Goal: Task Accomplishment & Management: Complete application form

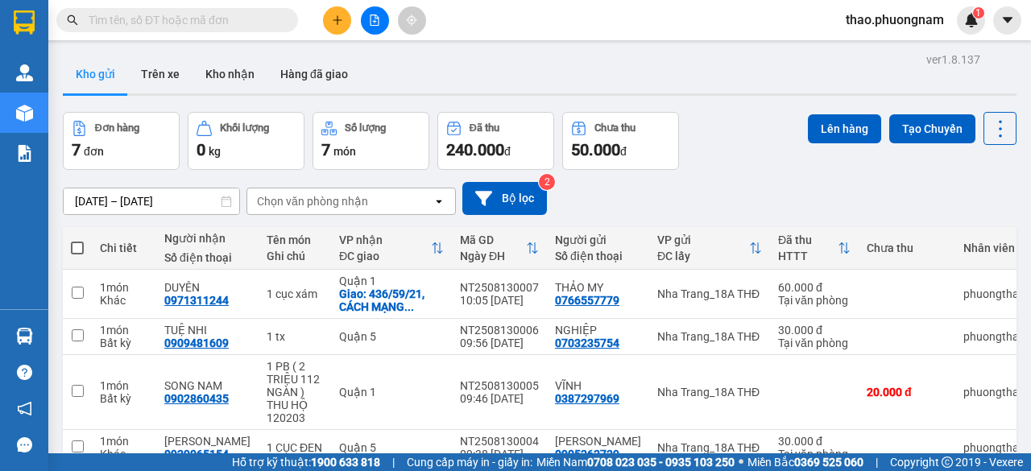
click at [161, 12] on input "text" at bounding box center [184, 20] width 190 height 18
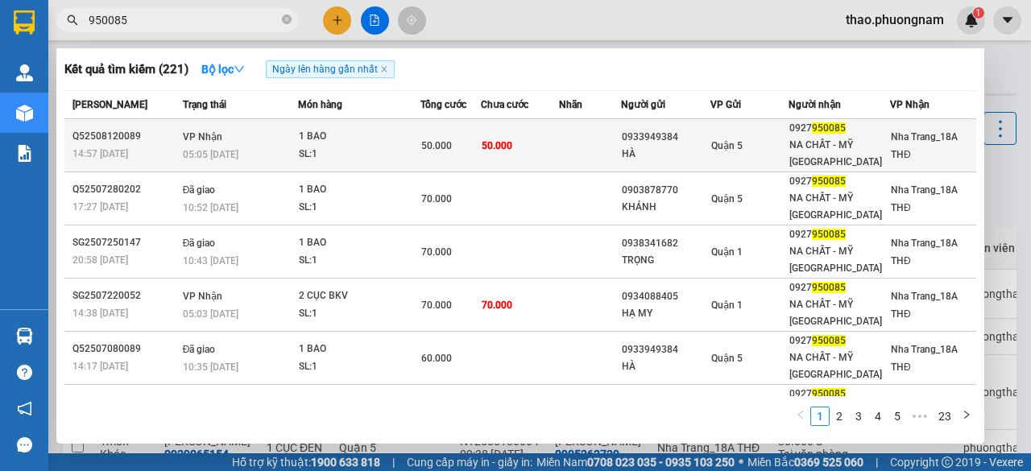
type input "950085"
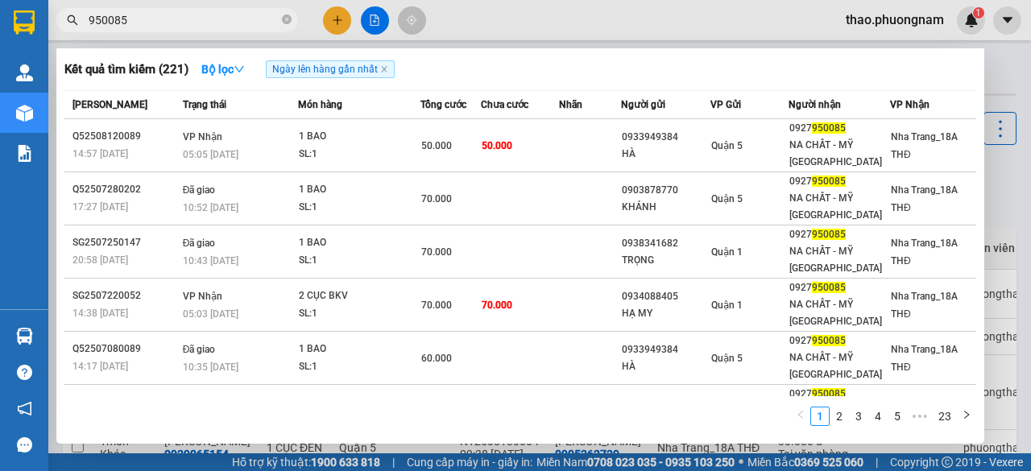
click at [491, 165] on td "50.000" at bounding box center [519, 145] width 77 height 53
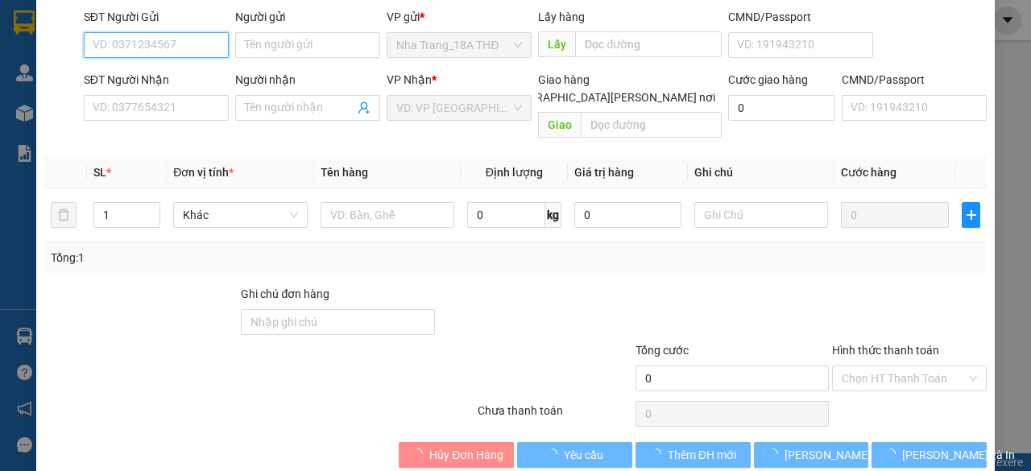
type input "0933949384"
type input "HÀ"
type input "0927950085"
type input "NA CHẤT - MỸ NGA"
type input "50.000"
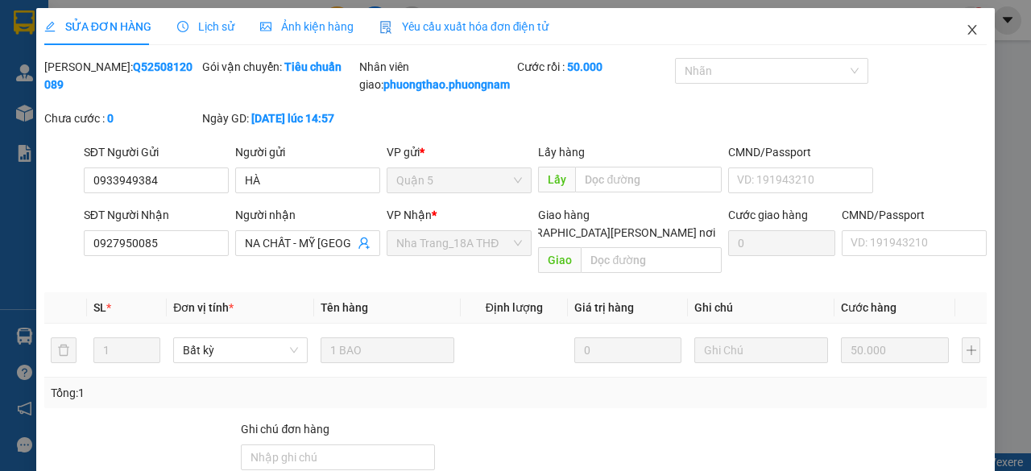
click at [957, 23] on span "Close" at bounding box center [972, 30] width 45 height 45
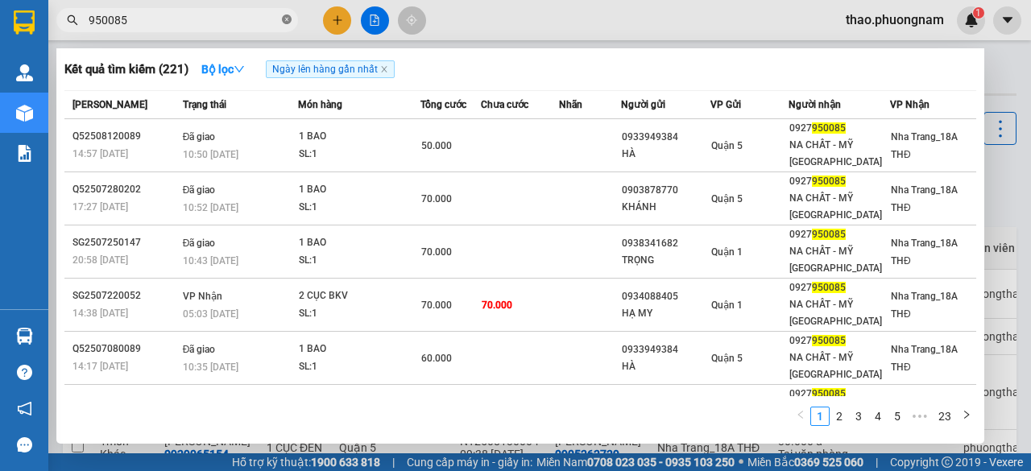
click at [285, 22] on icon "close-circle" at bounding box center [287, 19] width 10 height 10
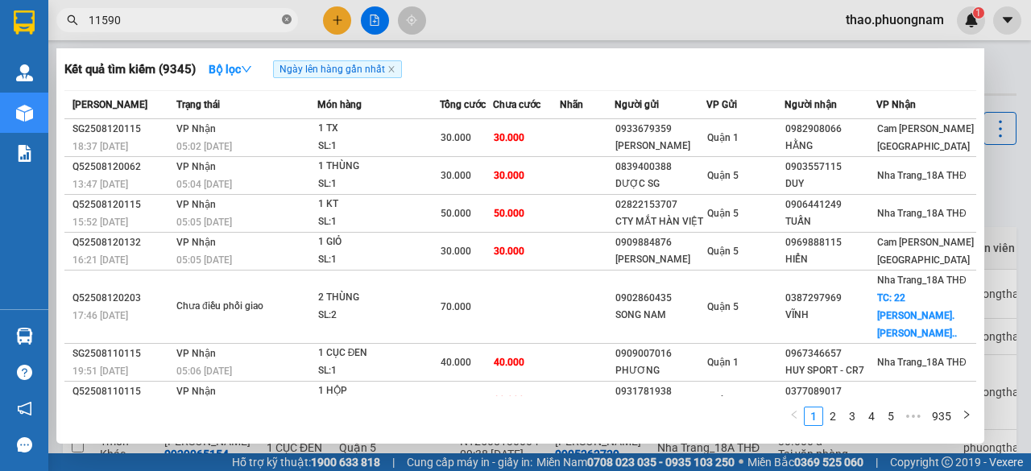
type input "115908"
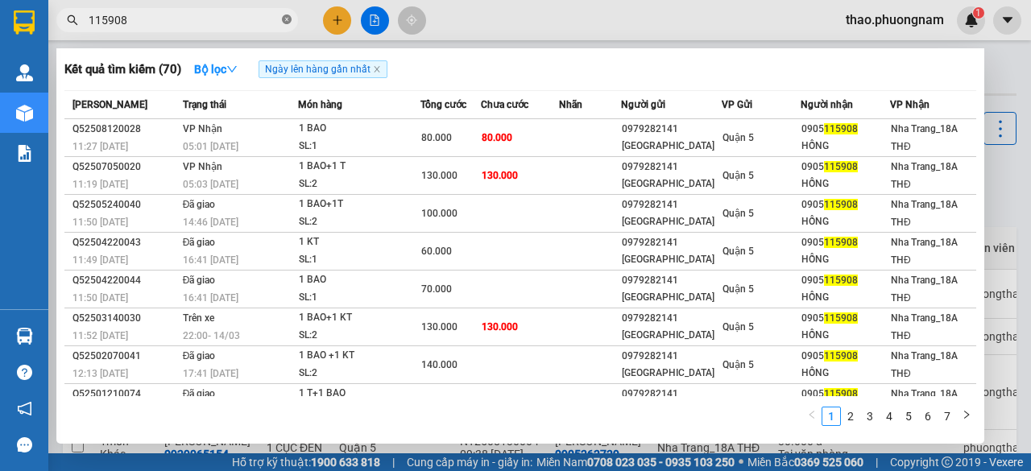
click at [284, 22] on icon "close-circle" at bounding box center [287, 19] width 10 height 10
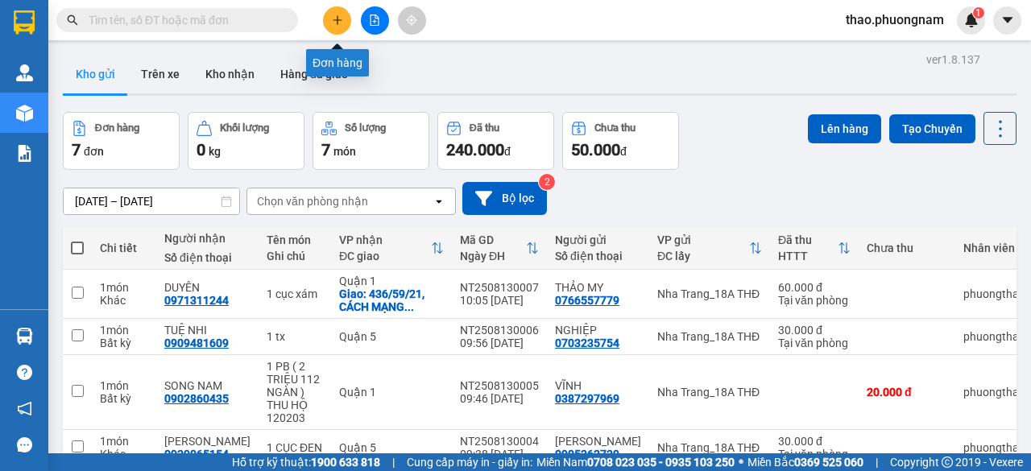
click at [342, 10] on button at bounding box center [337, 20] width 28 height 28
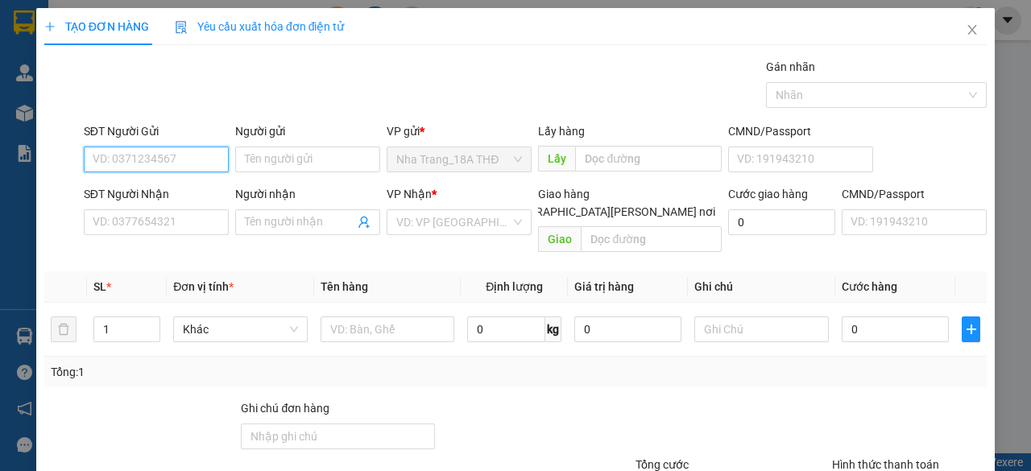
click at [122, 162] on input "SĐT Người Gửi" at bounding box center [156, 160] width 145 height 26
type input "0989528549"
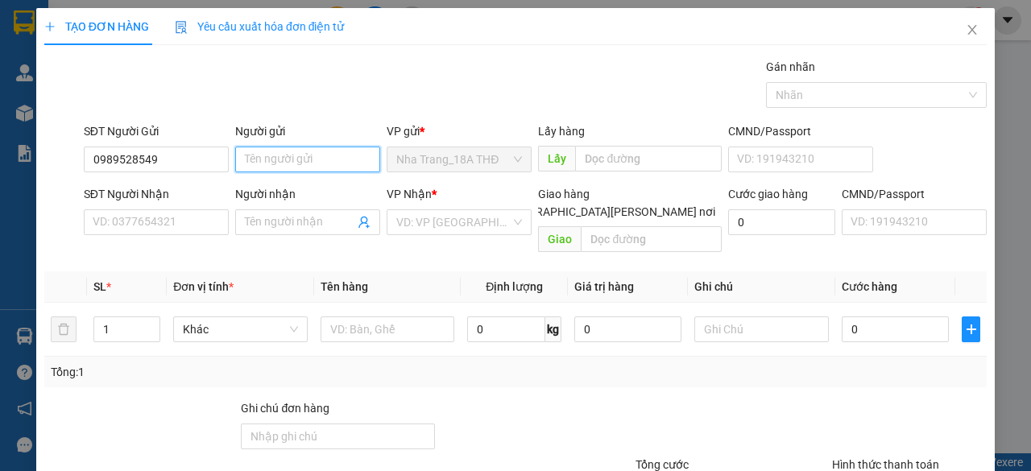
click at [268, 155] on input "Người gửi" at bounding box center [307, 160] width 145 height 26
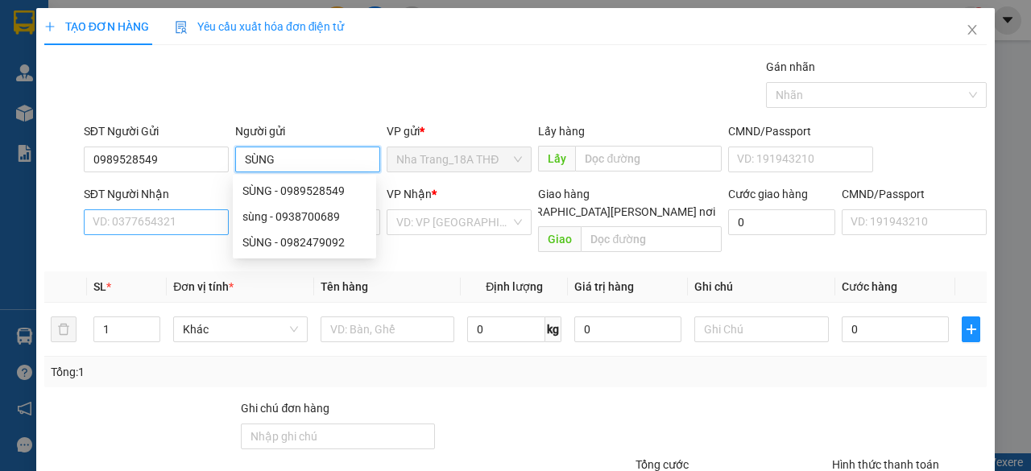
type input "SÙNG"
click at [172, 228] on input "SĐT Người Nhận" at bounding box center [156, 222] width 145 height 26
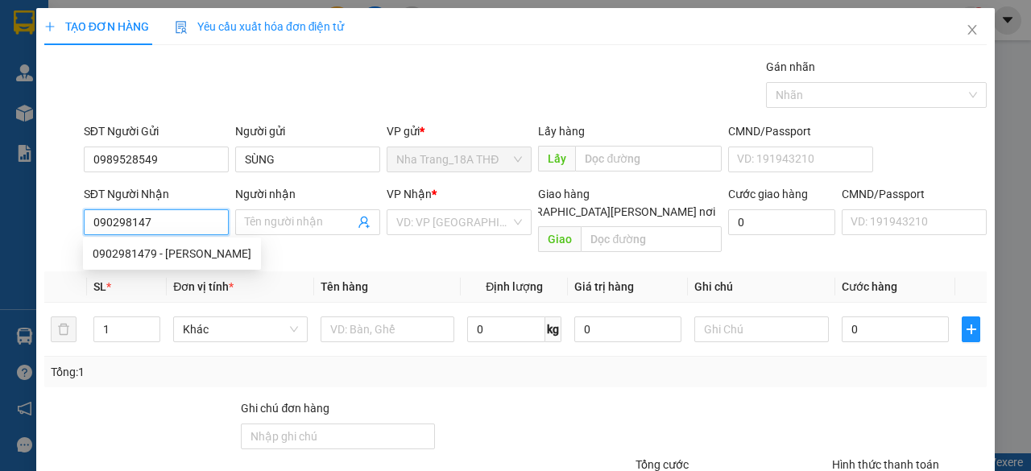
type input "0902981479"
click at [166, 249] on div "0902981479 - THẢO" at bounding box center [172, 254] width 159 height 18
type input "THẢO"
checkbox input "true"
type input "SỐ 2 PHÙNG KHẮC KHOAN P ĐA KAO Q1 GTN 50"
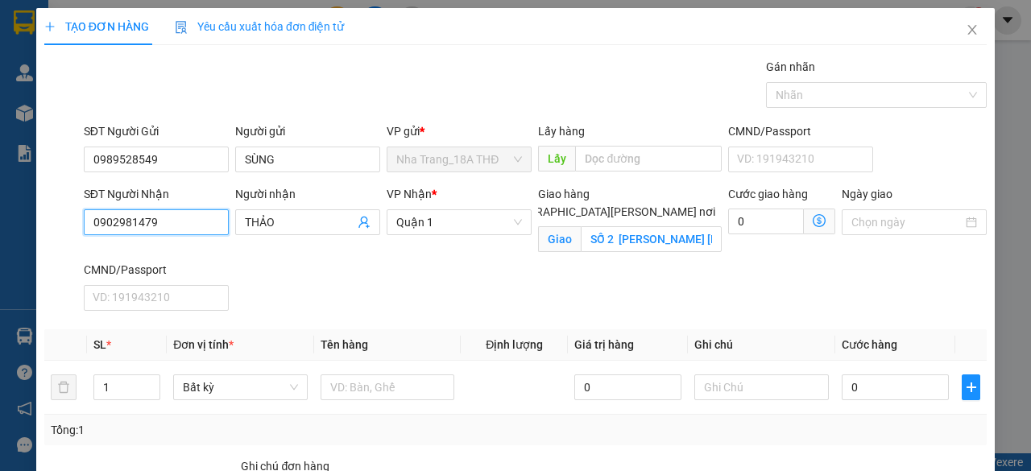
type input "0902981479"
click at [474, 254] on div "VP Nhận * Quận 1" at bounding box center [458, 223] width 151 height 76
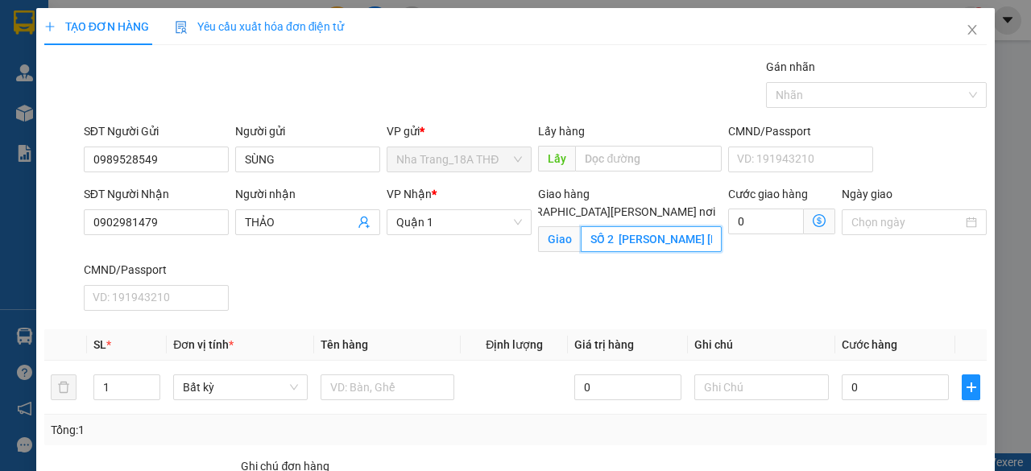
click at [665, 229] on input "SỐ 2 PHÙNG KHẮC KHOAN P ĐA KAO Q1 GTN 50" at bounding box center [651, 239] width 140 height 26
click at [494, 205] on input "Giao tận nơi" at bounding box center [487, 210] width 11 height 11
checkbox input "false"
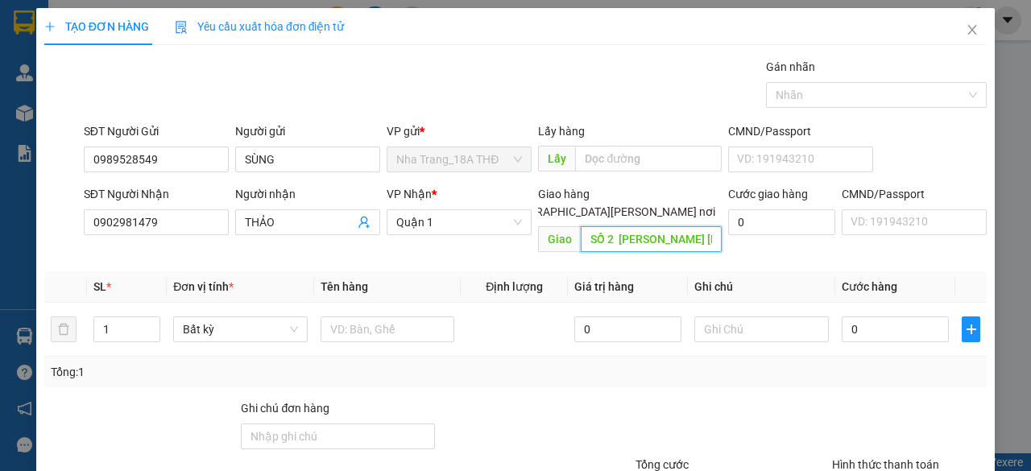
click at [636, 230] on input "SỐ 2 PHÙNG KHẮC KHOAN P ĐA KAO Q1 GTN 50" at bounding box center [651, 239] width 140 height 26
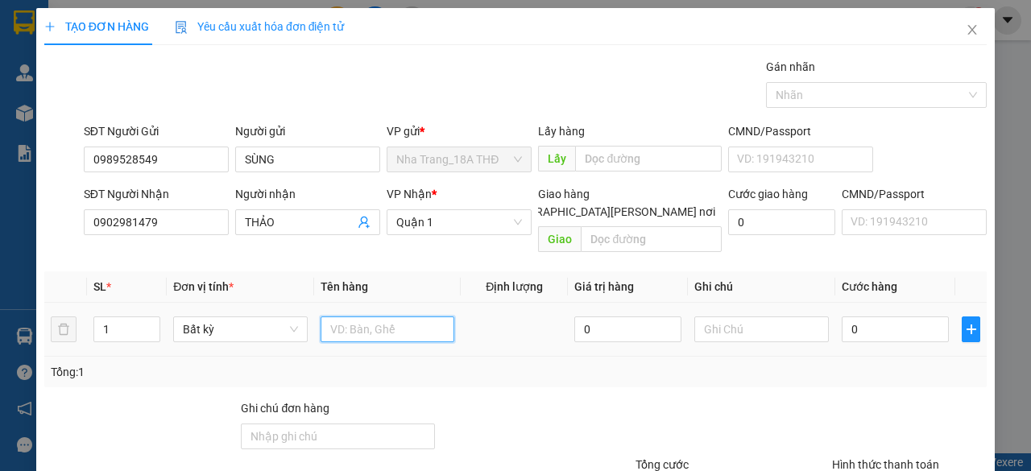
click at [334, 317] on input "text" at bounding box center [388, 330] width 135 height 26
type input "1 THÙNG BK VÀNG"
click at [904, 317] on input "0" at bounding box center [895, 330] width 107 height 26
type input "003"
type input "3"
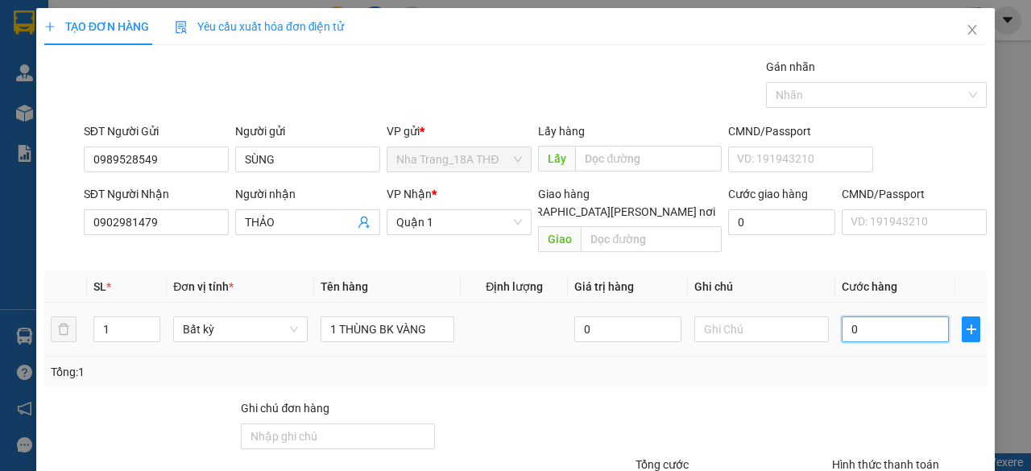
type input "3"
type input "0.030"
type input "30"
type input "30.000"
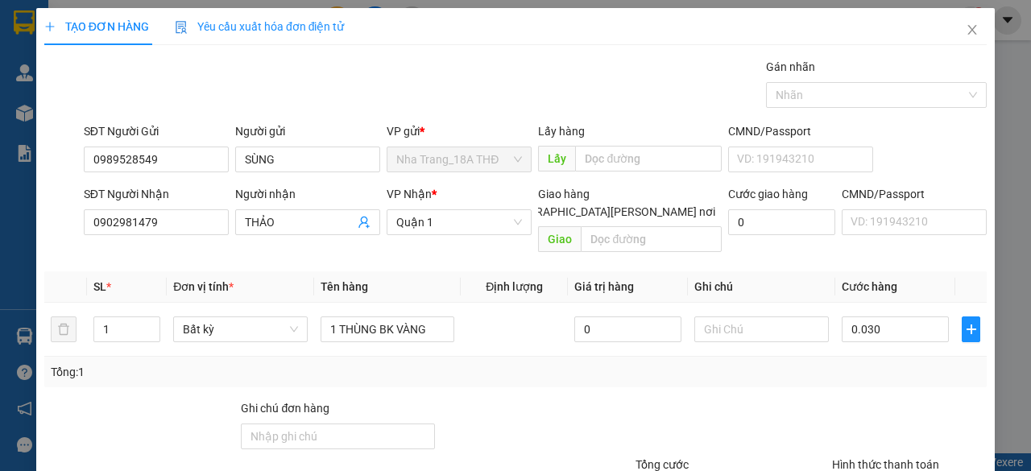
type input "30.000"
click at [912, 363] on div "Tổng: 1" at bounding box center [515, 372] width 929 height 18
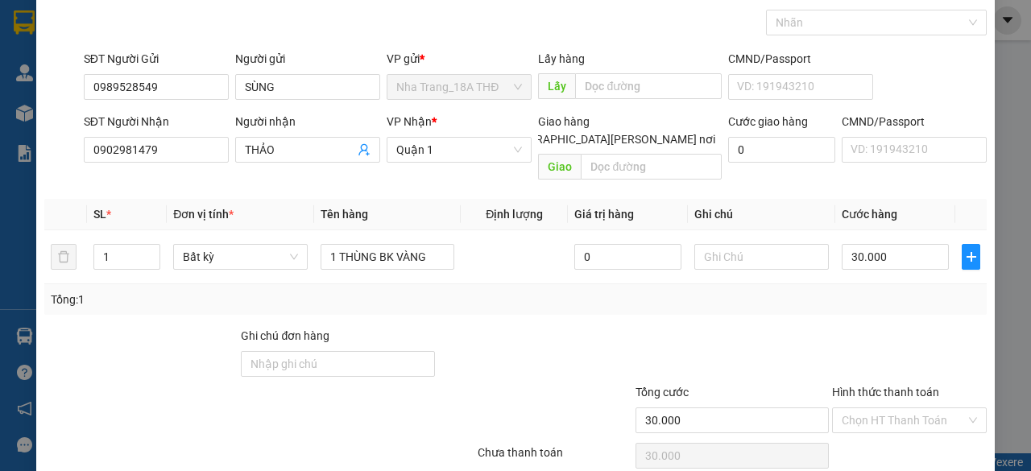
scroll to position [122, 0]
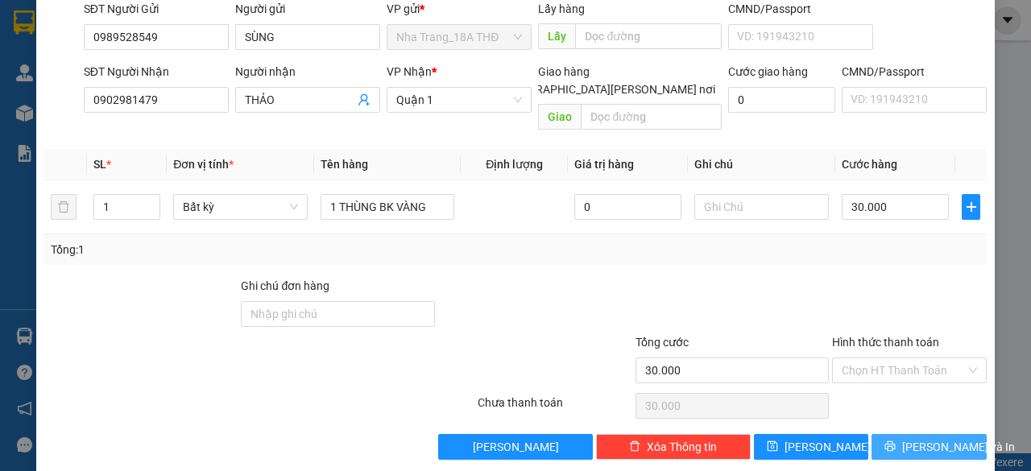
click at [901, 437] on button "Lưu và In" at bounding box center [928, 447] width 115 height 26
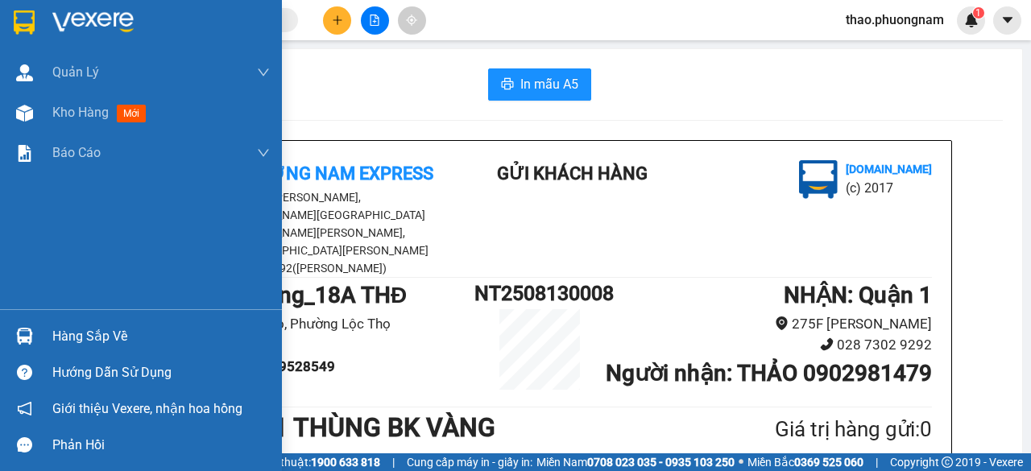
click at [0, 288] on div "Quản Lý Quản lý khách hàng mới Quản lý giao nhận mới Kho hàng mới Báo cáo BC Do…" at bounding box center [141, 180] width 282 height 257
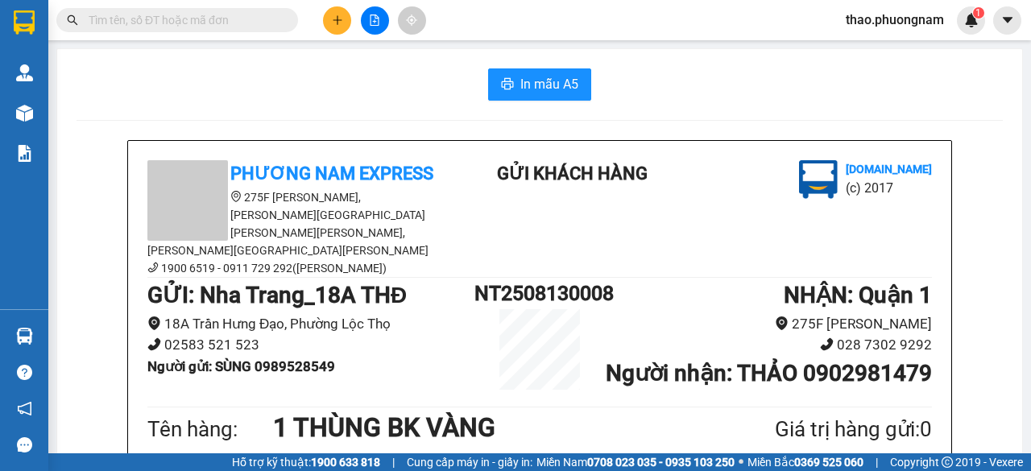
click at [153, 26] on input "text" at bounding box center [184, 20] width 190 height 18
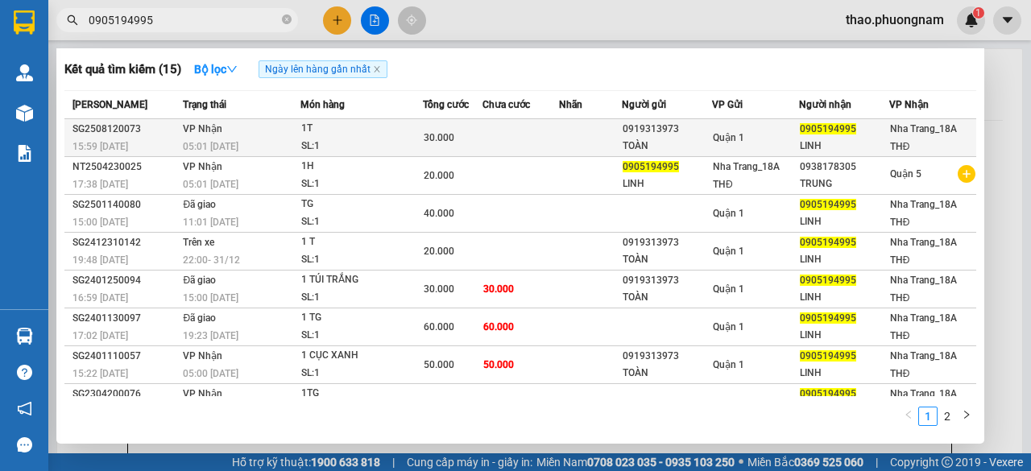
type input "0905194995"
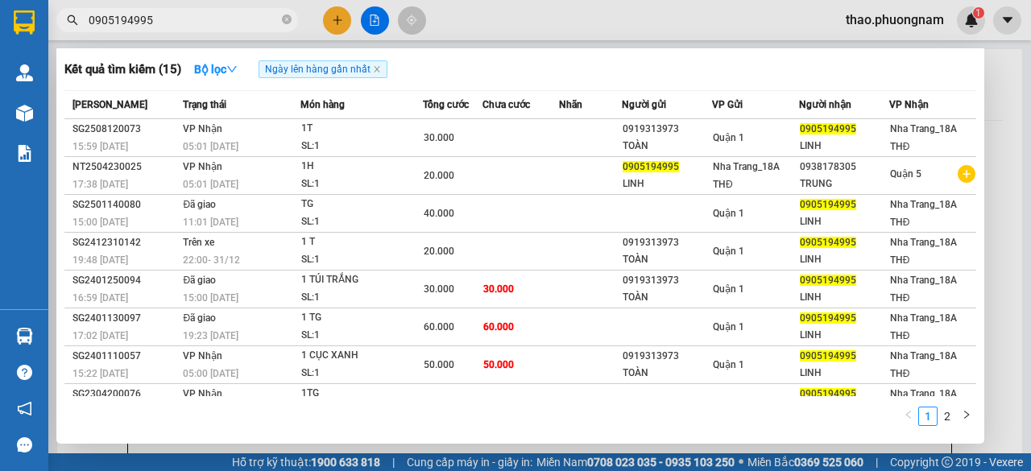
click at [535, 131] on td at bounding box center [520, 138] width 77 height 38
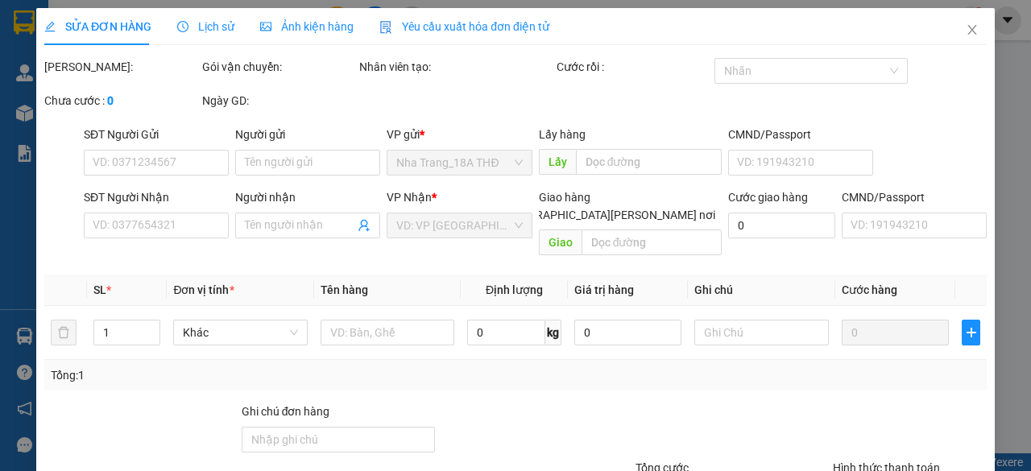
type input "0919313973"
type input "TOÀN"
type input "0905194995"
type input "LINH"
type input "30.000"
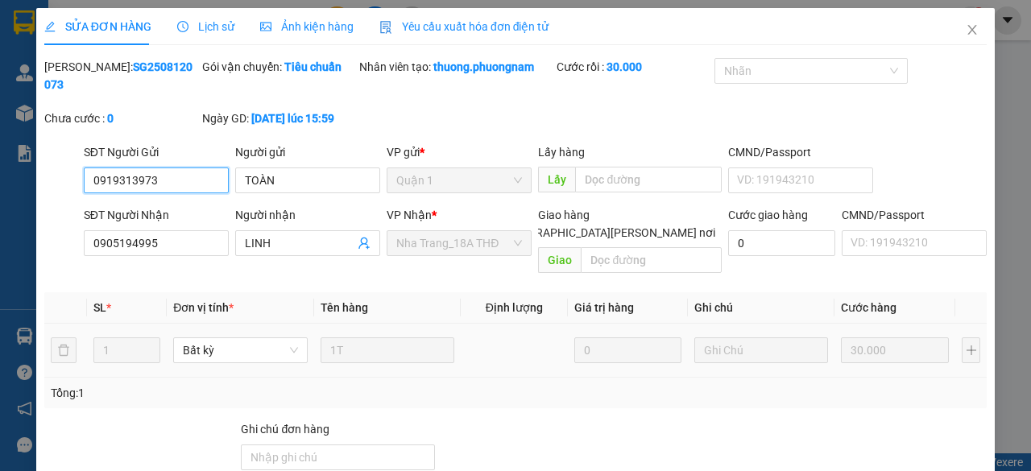
scroll to position [122, 0]
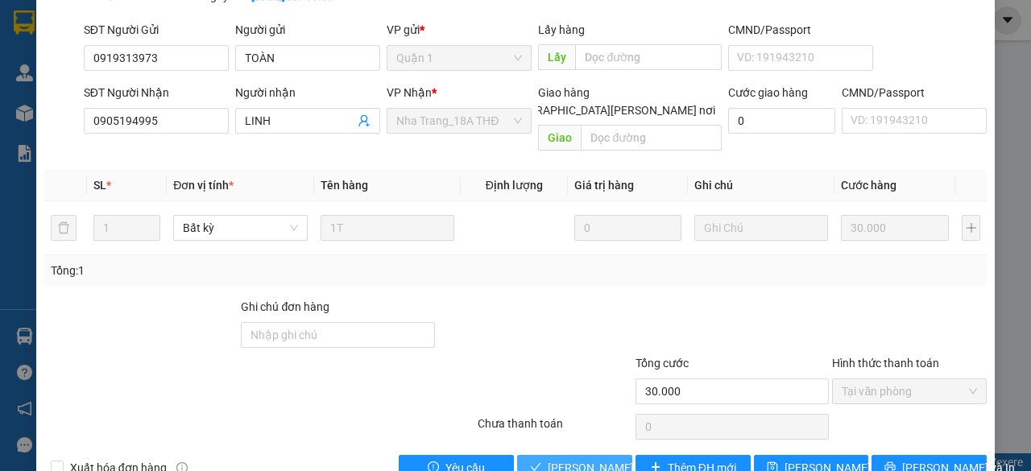
click at [548, 459] on span "Lưu và Giao hàng" at bounding box center [656, 468] width 217 height 18
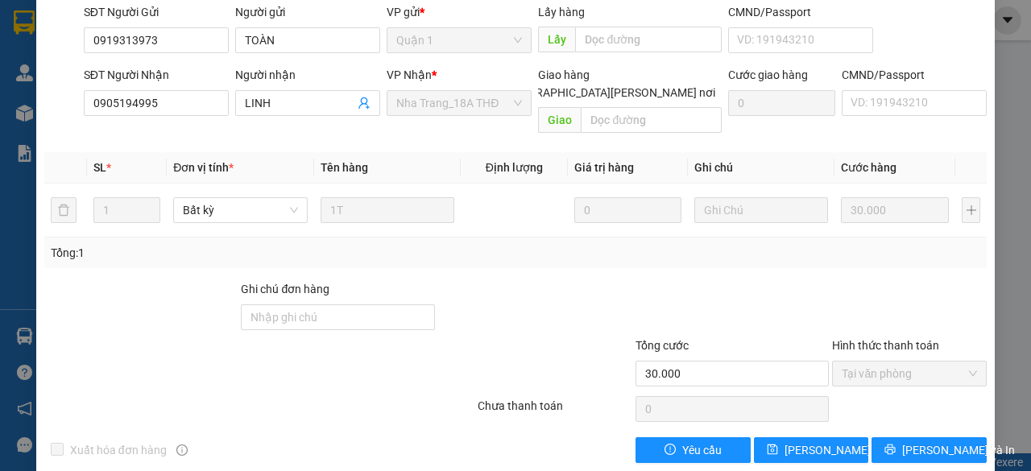
scroll to position [0, 0]
